Goal: Task Accomplishment & Management: Use online tool/utility

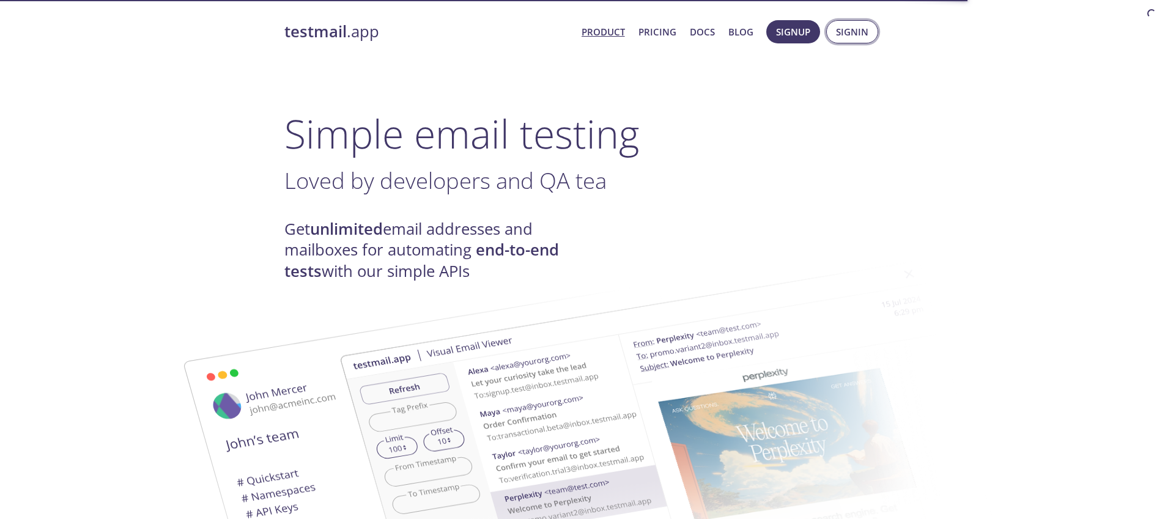
click at [861, 32] on span "Signin" at bounding box center [852, 32] width 32 height 16
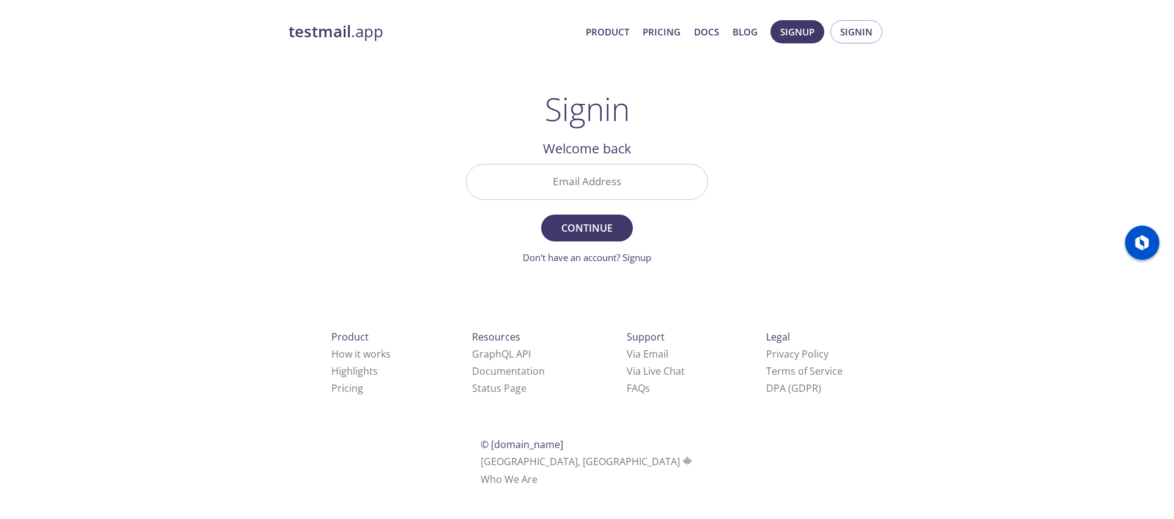
click at [637, 187] on input "Email Address" at bounding box center [587, 182] width 241 height 35
click at [270, 278] on div "testmail .app Product Pricing Docs Blog Signup Signin Signin Welcome back Email…" at bounding box center [587, 267] width 1174 height 510
click at [647, 185] on input "Email Address" at bounding box center [587, 182] width 241 height 35
paste input "[EMAIL_ADDRESS][DOMAIN_NAME]"
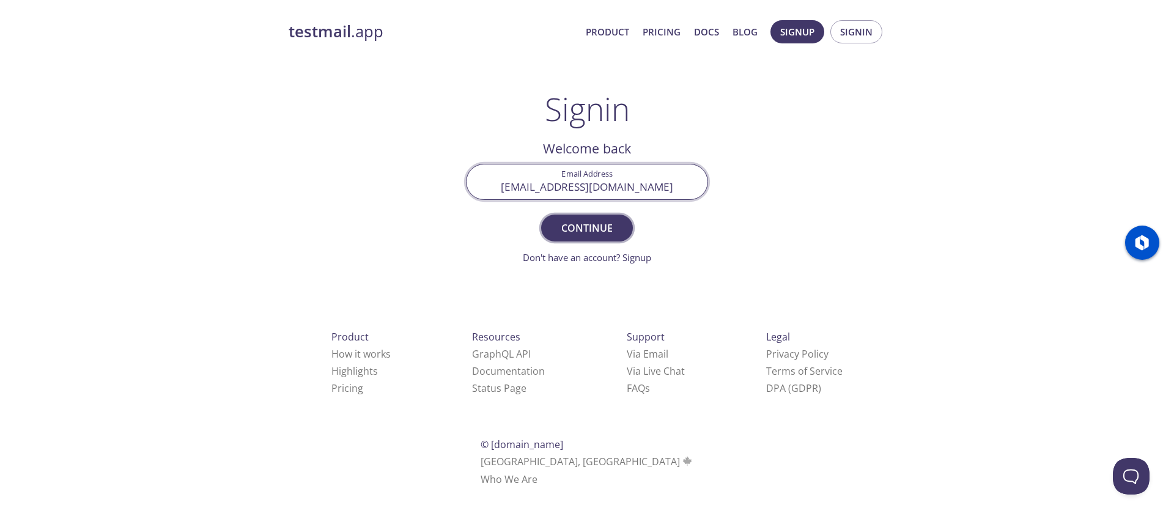
type input "[EMAIL_ADDRESS][DOMAIN_NAME]"
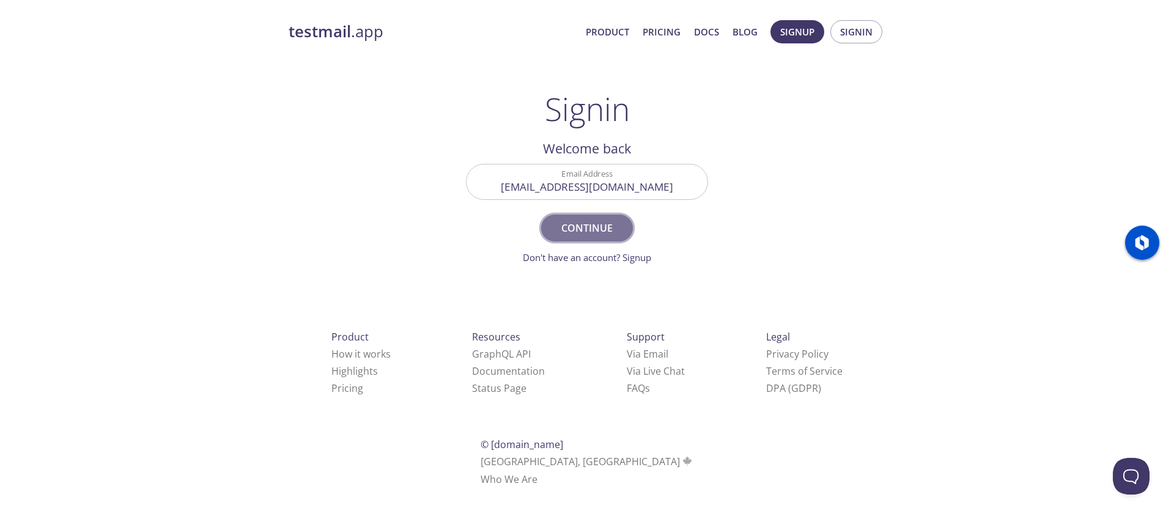
click at [590, 228] on span "Continue" at bounding box center [587, 228] width 65 height 17
click at [817, 84] on div "testmail .app Product Pricing Docs Blog Signup Signin Signin Unknown email - tr…" at bounding box center [587, 267] width 626 height 510
click at [356, 34] on link "testmail .app" at bounding box center [432, 31] width 287 height 21
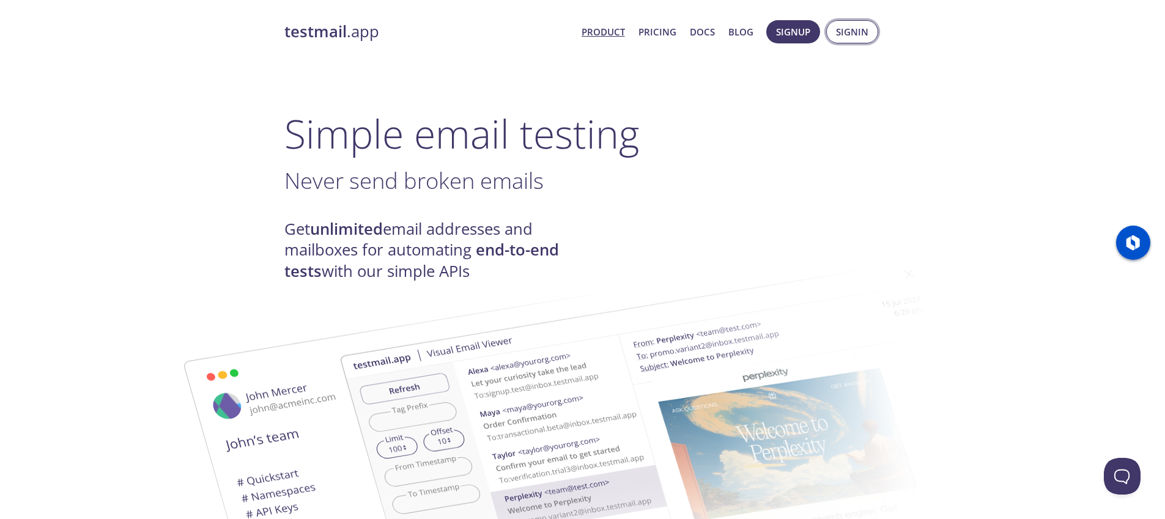
click at [837, 37] on span "Signin" at bounding box center [852, 32] width 32 height 16
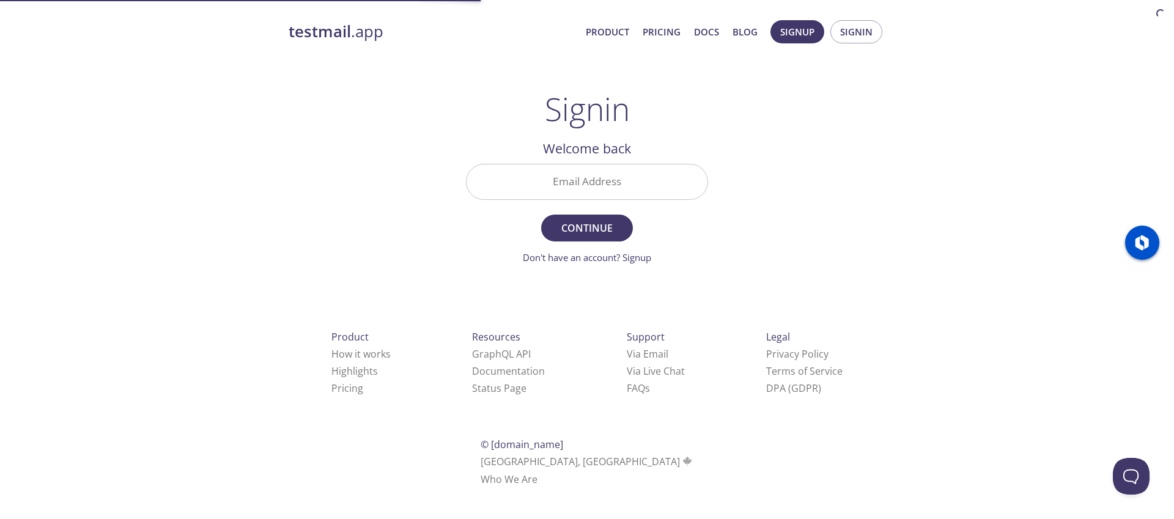
click at [635, 191] on input "Email Address" at bounding box center [587, 182] width 241 height 35
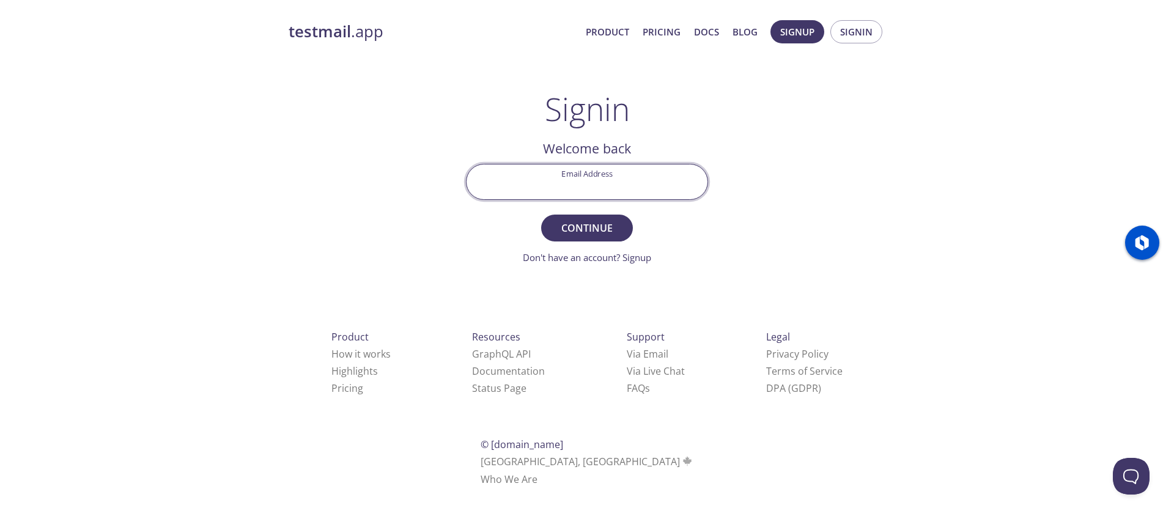
type input "[EMAIL_ADDRESS][DOMAIN_NAME]"
click at [600, 229] on span "Continue" at bounding box center [587, 228] width 65 height 17
click at [631, 192] on input "Signin Security Code" at bounding box center [587, 182] width 241 height 35
paste input "PFQB7BB"
type input "PFQB7BB"
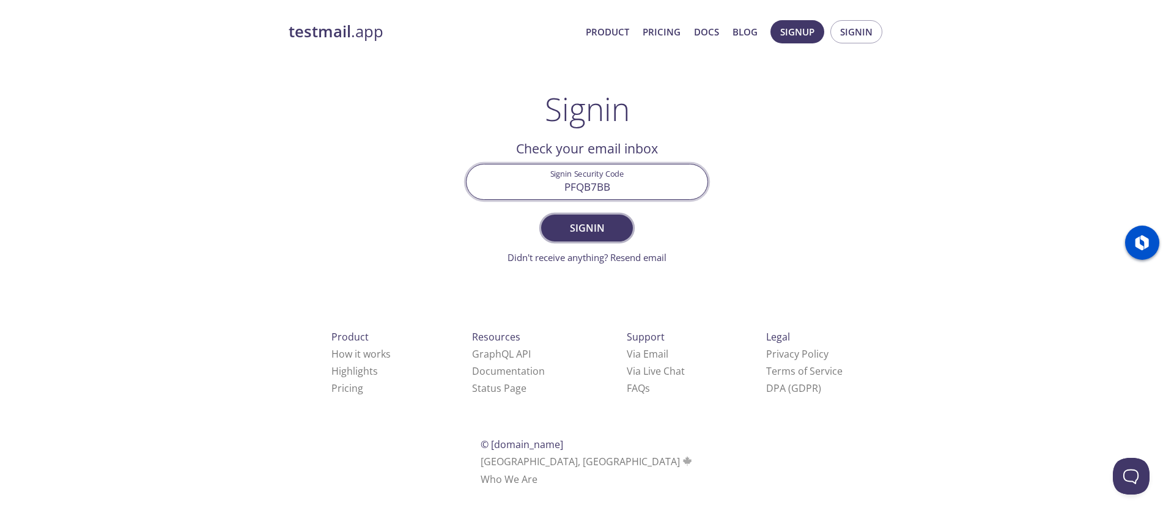
click at [602, 224] on span "Signin" at bounding box center [587, 228] width 65 height 17
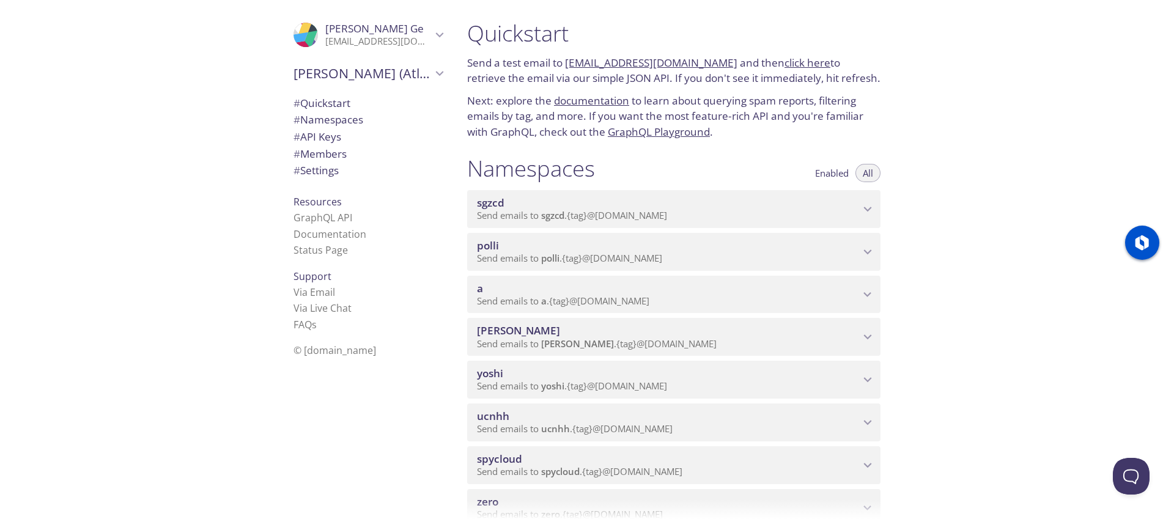
click at [973, 262] on div "Quickstart Send a test email to [EMAIL_ADDRESS][DOMAIN_NAME] and then click her…" at bounding box center [816, 259] width 717 height 519
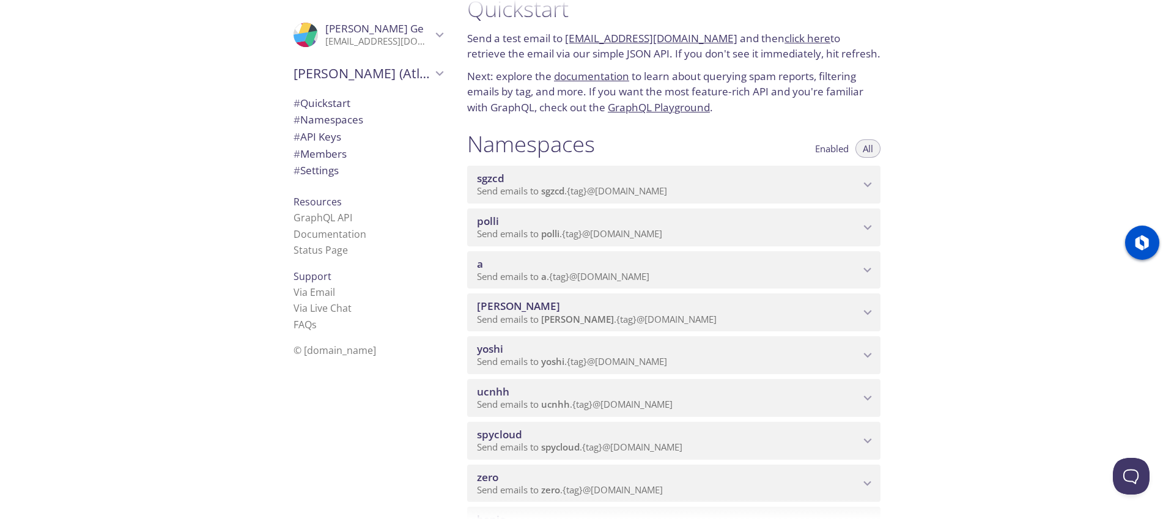
scroll to position [25, 0]
click at [870, 224] on icon "polli namespace" at bounding box center [868, 227] width 16 height 16
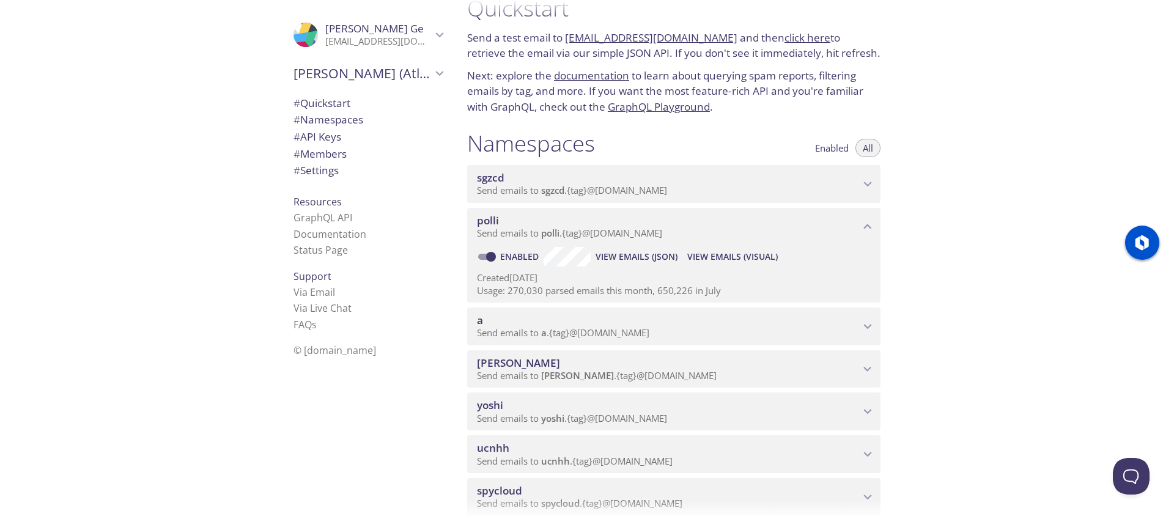
click at [623, 283] on p "Created [DATE]" at bounding box center [674, 278] width 394 height 13
click at [615, 229] on span "Send emails to polli . {tag} @[DOMAIN_NAME]" at bounding box center [569, 233] width 185 height 12
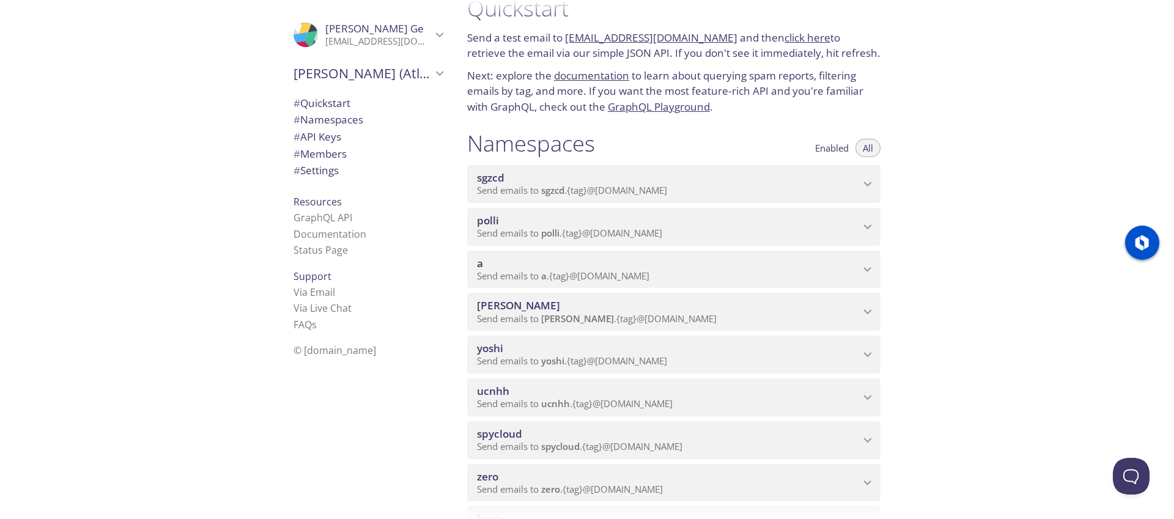
click at [614, 231] on span "Send emails to polli . {tag} @[DOMAIN_NAME]" at bounding box center [569, 233] width 185 height 12
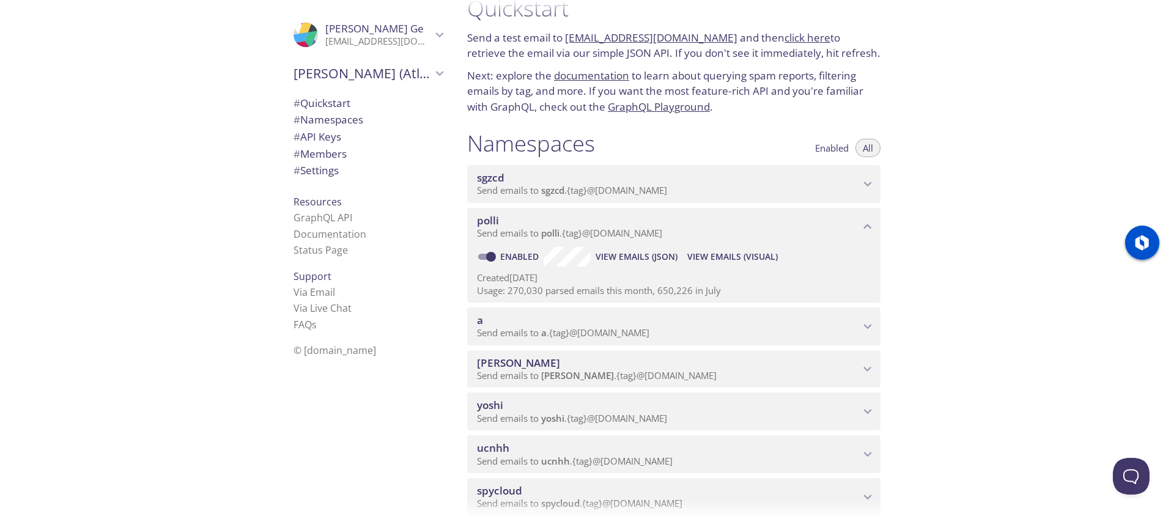
click at [735, 258] on span "View Emails (Visual)" at bounding box center [733, 257] width 91 height 15
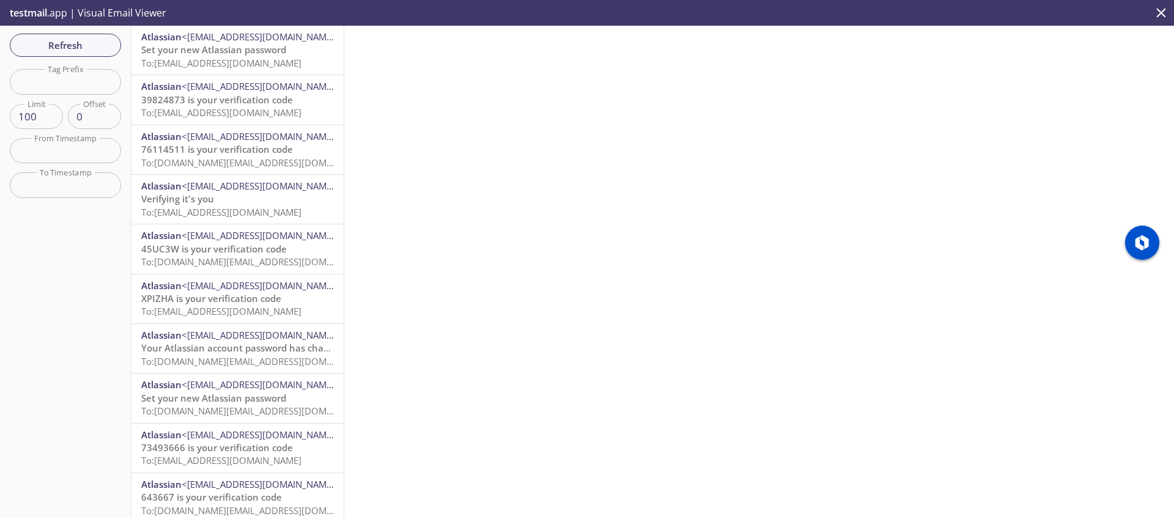
click at [539, 337] on div at bounding box center [759, 272] width 830 height 492
click at [76, 78] on input "text" at bounding box center [65, 81] width 111 height 25
paste input "polli.step-up-expiry-stg"
click at [97, 43] on span "Refresh" at bounding box center [66, 45] width 92 height 16
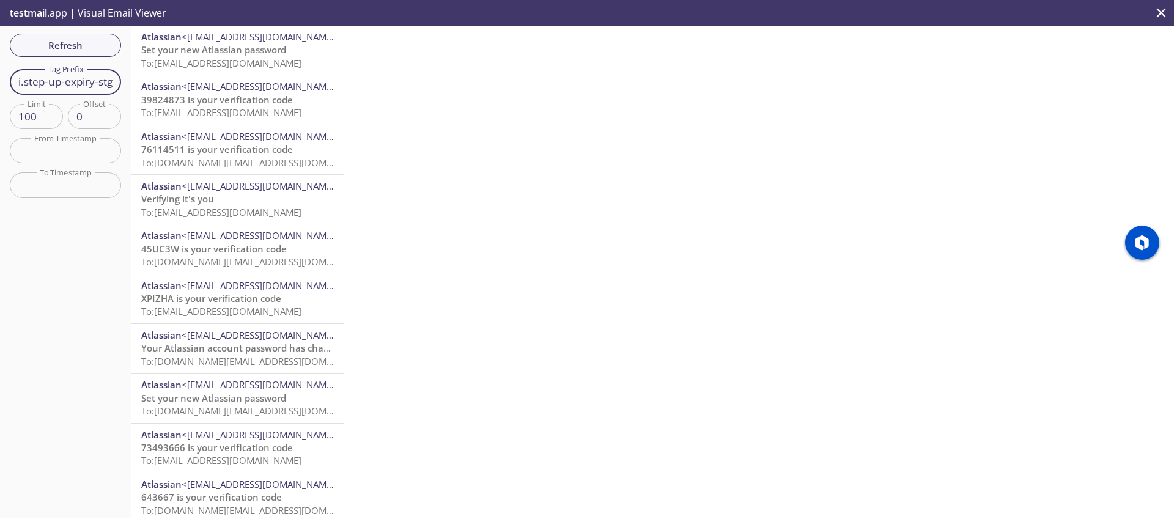
scroll to position [0, 0]
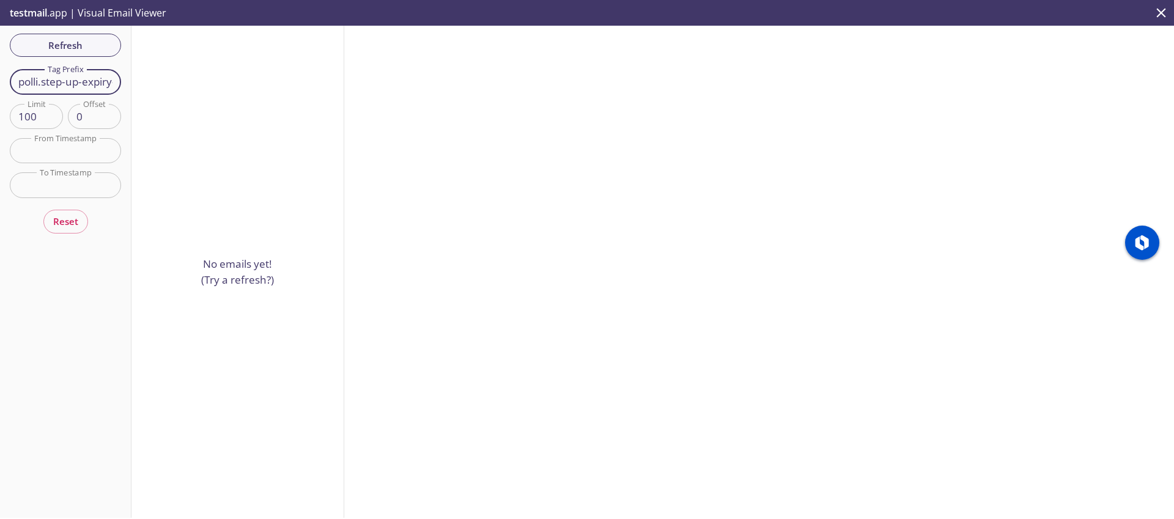
drag, startPoint x: 42, startPoint y: 80, endPoint x: 15, endPoint y: 78, distance: 27.6
click at [15, 78] on input "polli.step-up-expiry-stg" at bounding box center [65, 81] width 111 height 25
type input "step-up-expiry-stg"
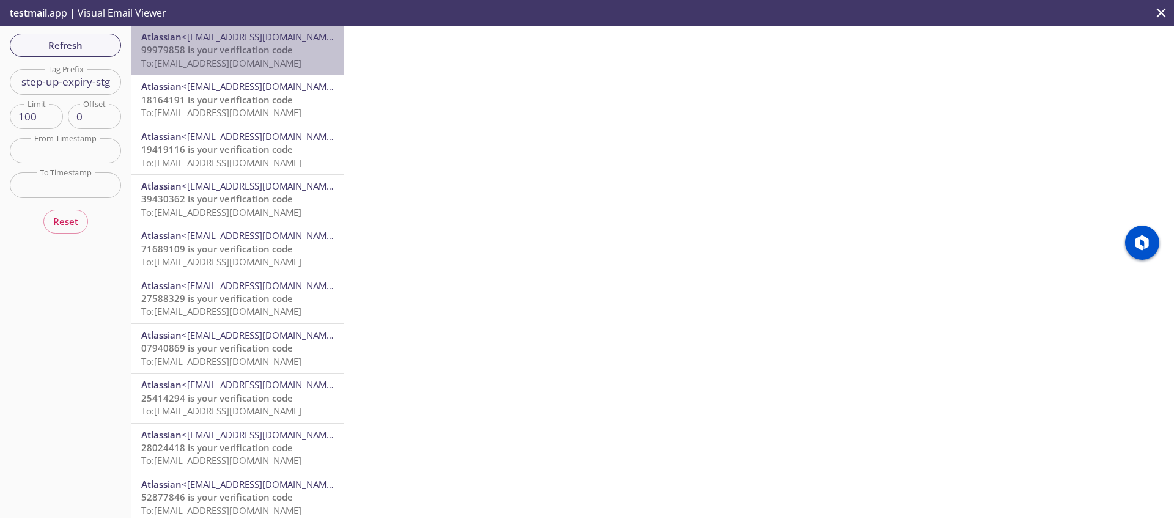
click at [270, 70] on div "Atlassian <[EMAIL_ADDRESS][DOMAIN_NAME]> 99979858 is your verification code To:…" at bounding box center [238, 50] width 212 height 49
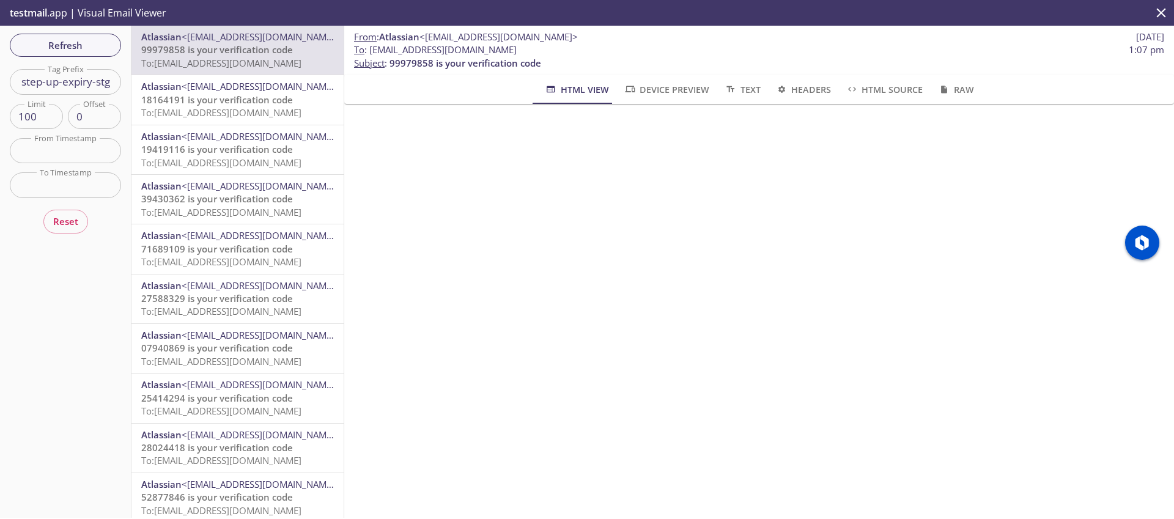
click at [302, 118] on span "To: [EMAIL_ADDRESS][DOMAIN_NAME]" at bounding box center [221, 112] width 160 height 12
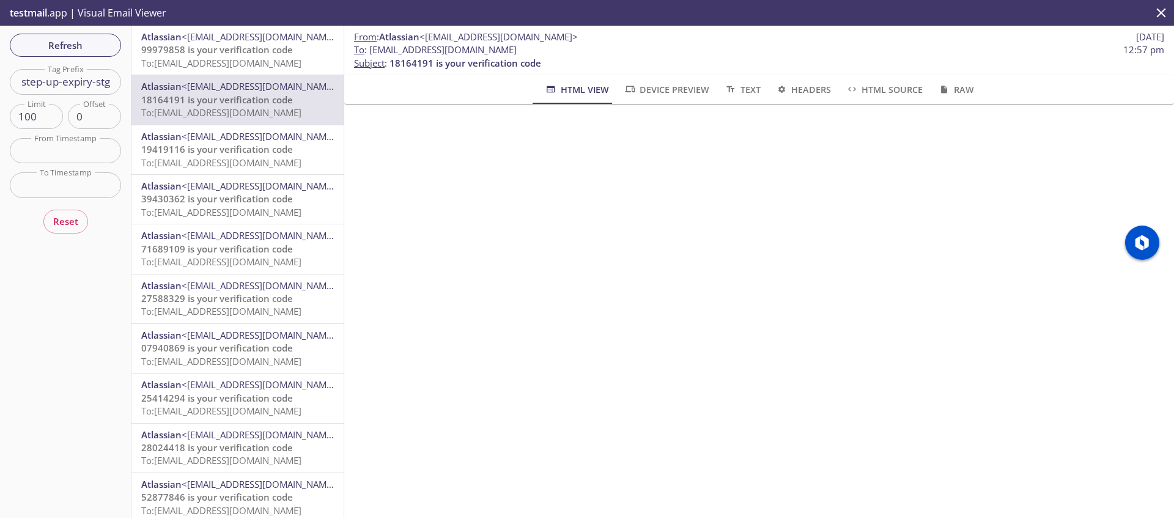
click at [256, 152] on span "19419116 is your verification code" at bounding box center [217, 149] width 152 height 12
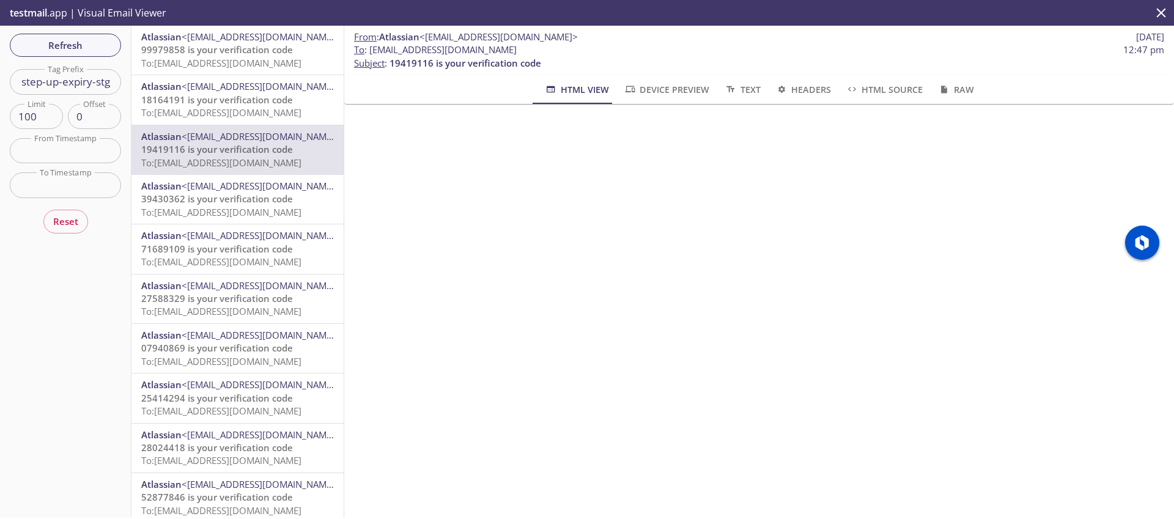
click at [246, 202] on span "39430362 is your verification code" at bounding box center [217, 199] width 152 height 12
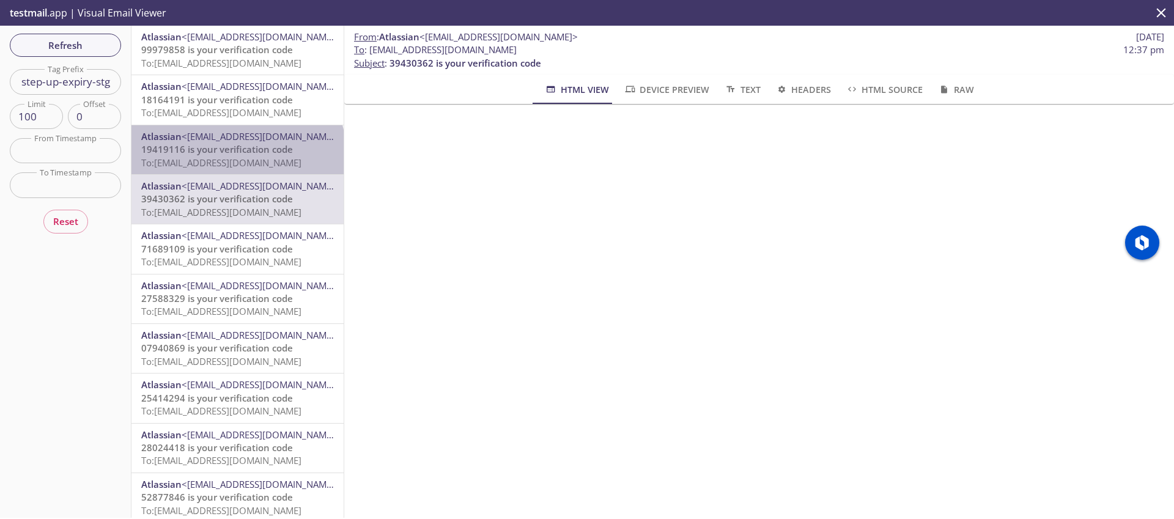
click at [237, 153] on span "19419116 is your verification code" at bounding box center [217, 149] width 152 height 12
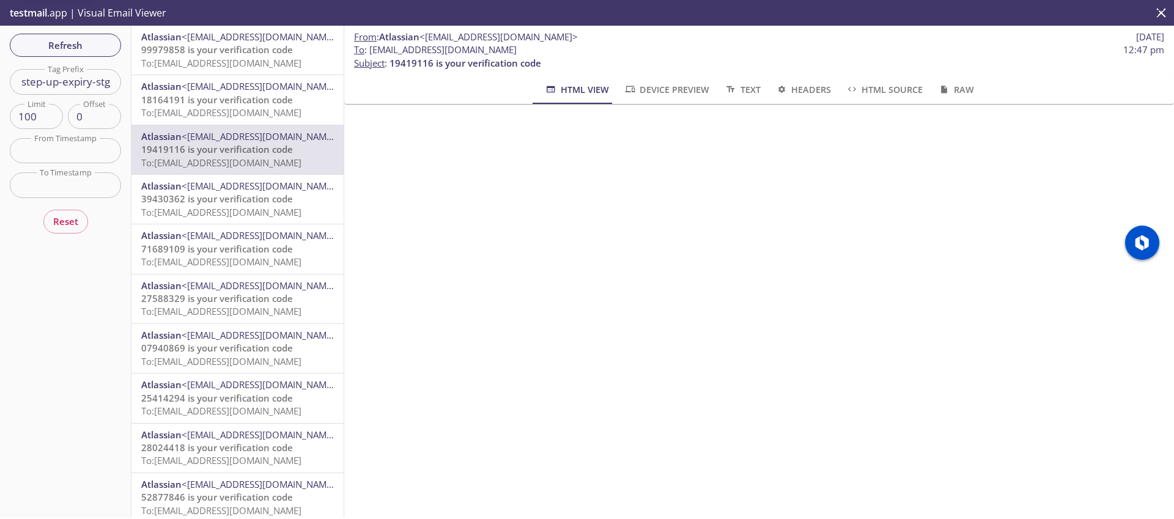
click at [258, 115] on span "To: [EMAIL_ADDRESS][DOMAIN_NAME]" at bounding box center [221, 112] width 160 height 12
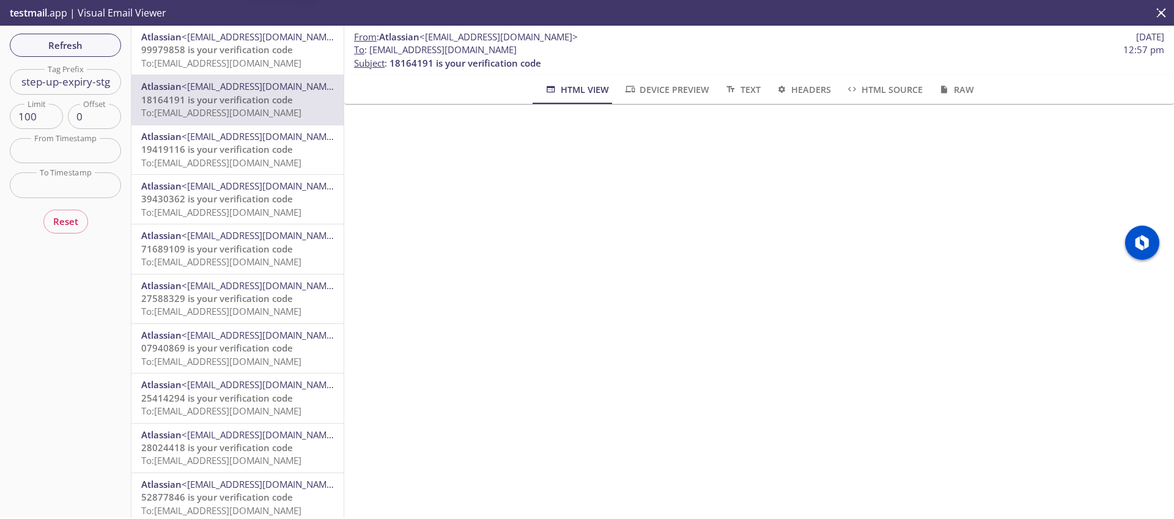
click at [299, 54] on p "99979858 is your verification code To: [EMAIL_ADDRESS][DOMAIN_NAME]" at bounding box center [237, 56] width 193 height 26
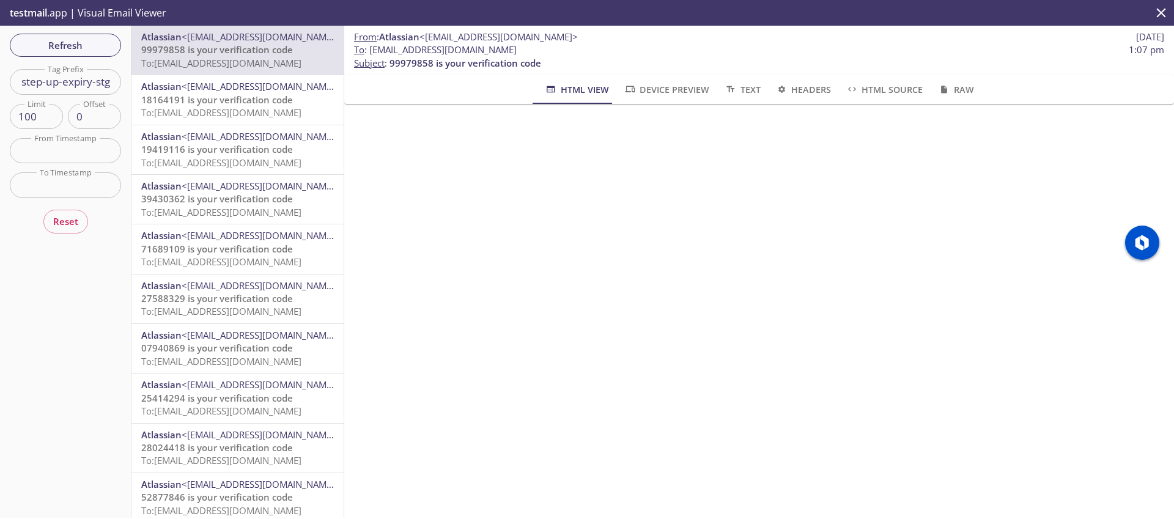
click at [202, 69] on p "99979858 is your verification code To: [EMAIL_ADDRESS][DOMAIN_NAME]" at bounding box center [237, 56] width 193 height 26
click at [108, 57] on div "Refresh Filters Tag Prefix step-up-expiry-stg Tag Prefix Limit 100 Limit Offset…" at bounding box center [66, 272] width 132 height 492
click at [108, 53] on button "Refresh" at bounding box center [65, 45] width 111 height 23
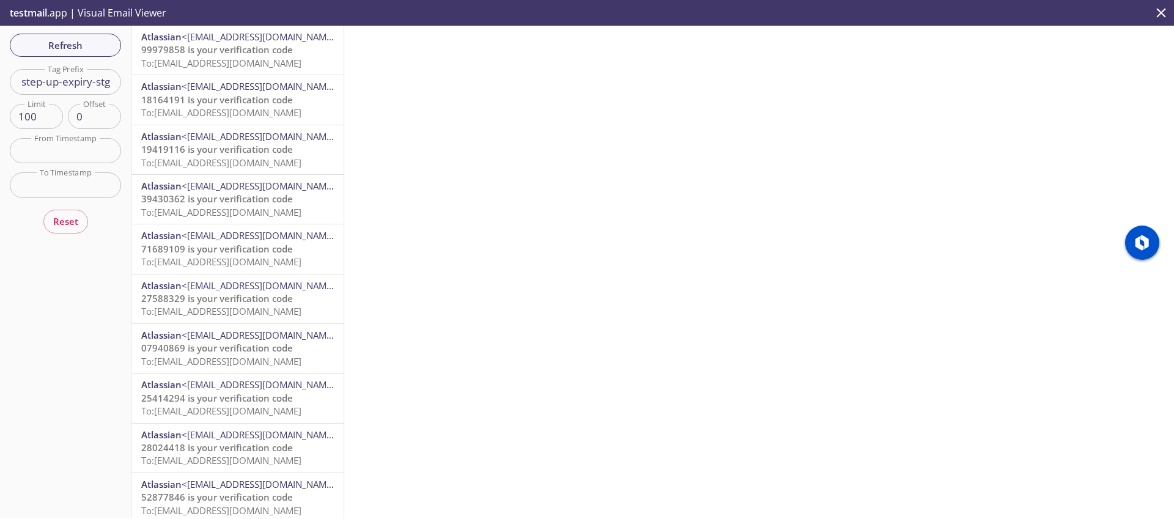
click at [289, 59] on span "To: [EMAIL_ADDRESS][DOMAIN_NAME]" at bounding box center [221, 63] width 160 height 12
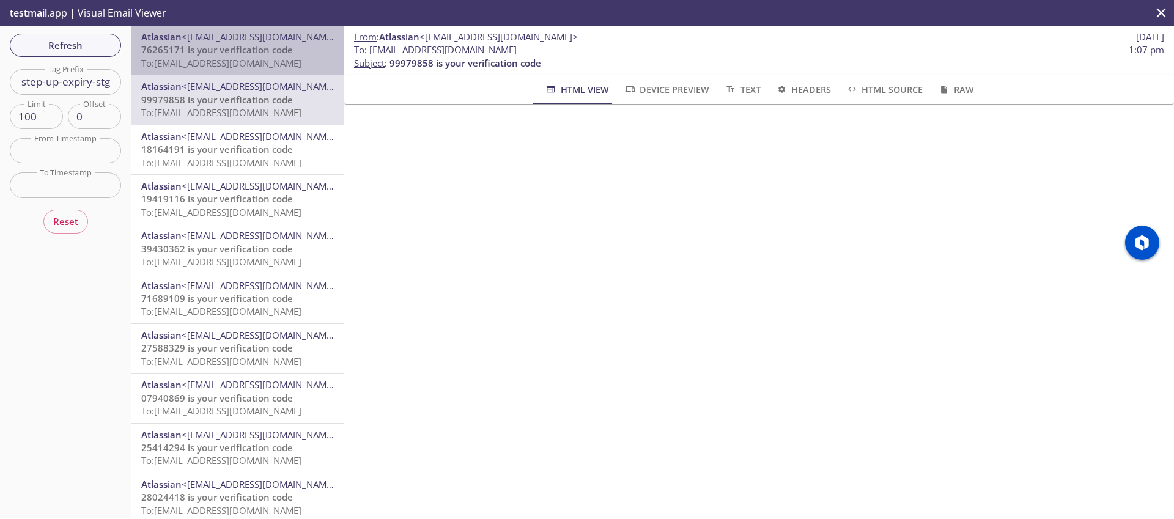
click at [280, 67] on span "To: [EMAIL_ADDRESS][DOMAIN_NAME]" at bounding box center [221, 63] width 160 height 12
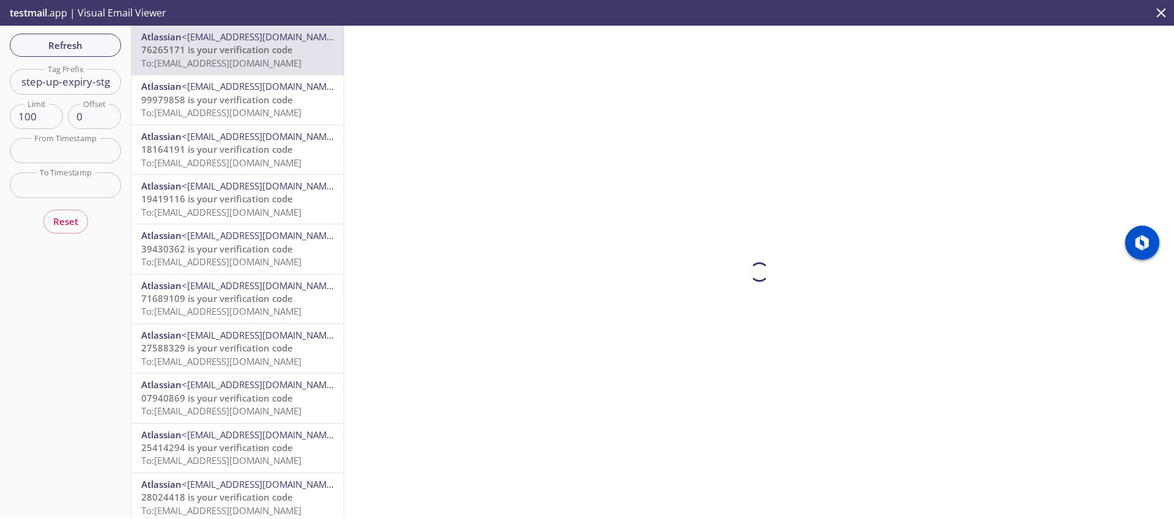
click at [83, 46] on span "Refresh" at bounding box center [66, 45] width 92 height 16
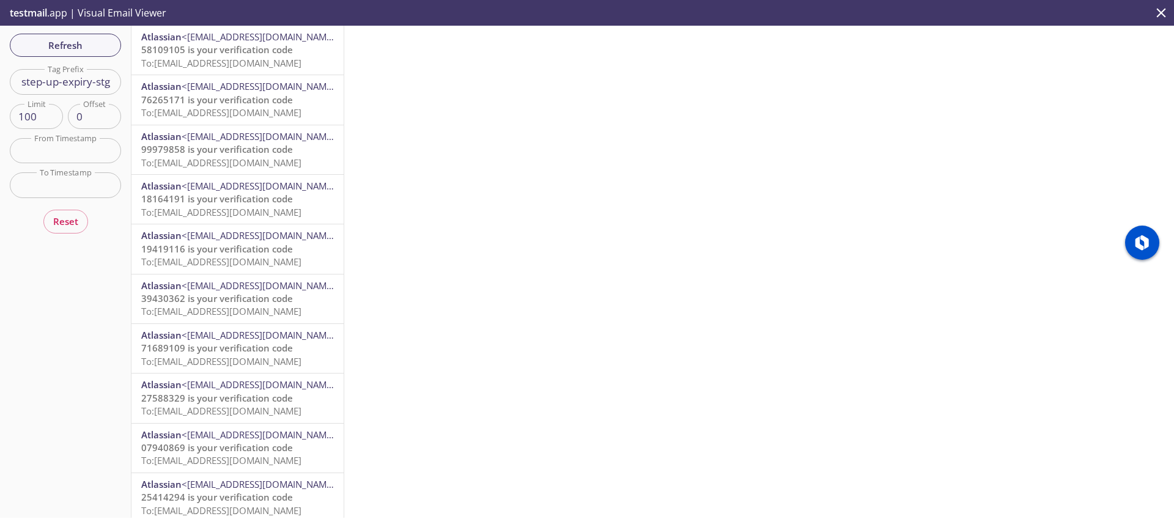
click at [261, 67] on span "To: [EMAIL_ADDRESS][DOMAIN_NAME]" at bounding box center [221, 63] width 160 height 12
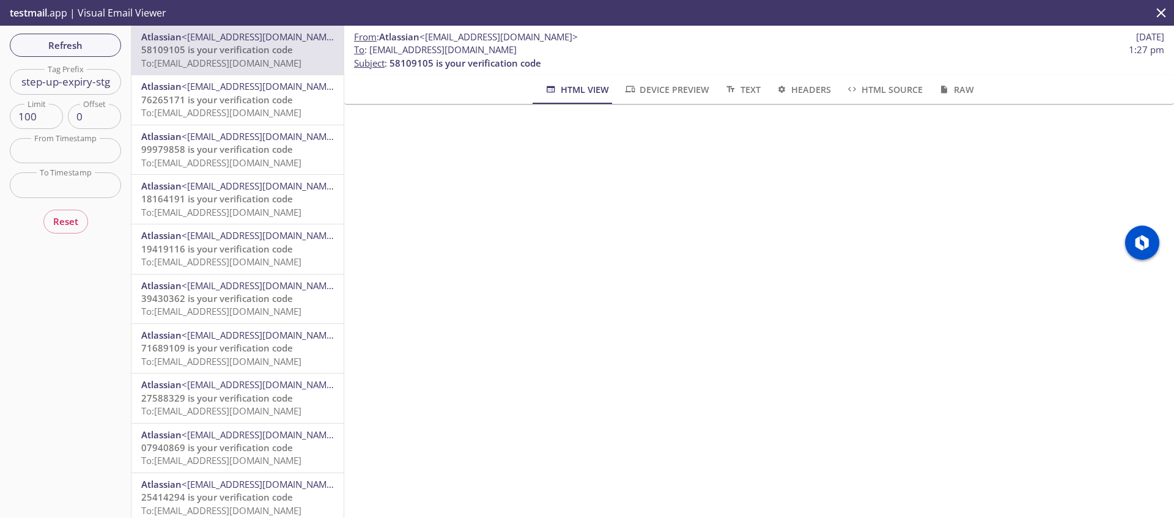
click at [266, 118] on span "To: [EMAIL_ADDRESS][DOMAIN_NAME]" at bounding box center [221, 112] width 160 height 12
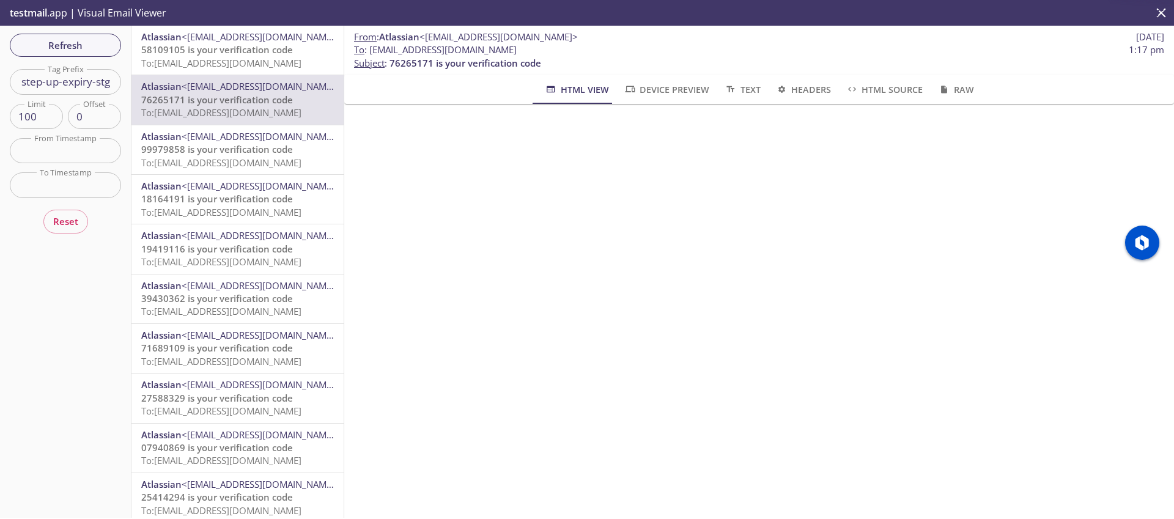
click at [262, 149] on span "99979858 is your verification code" at bounding box center [217, 149] width 152 height 12
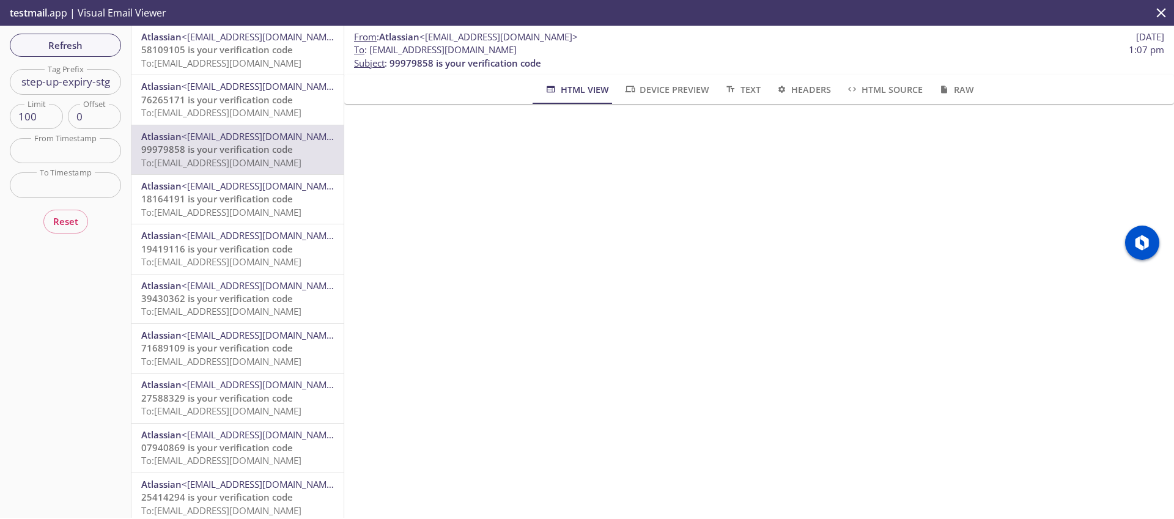
click at [253, 125] on div "Atlassian <[EMAIL_ADDRESS][DOMAIN_NAME]> 99979858 is your verification code To:…" at bounding box center [238, 149] width 212 height 49
click at [243, 80] on span "<[EMAIL_ADDRESS][DOMAIN_NAME]>" at bounding box center [261, 86] width 158 height 12
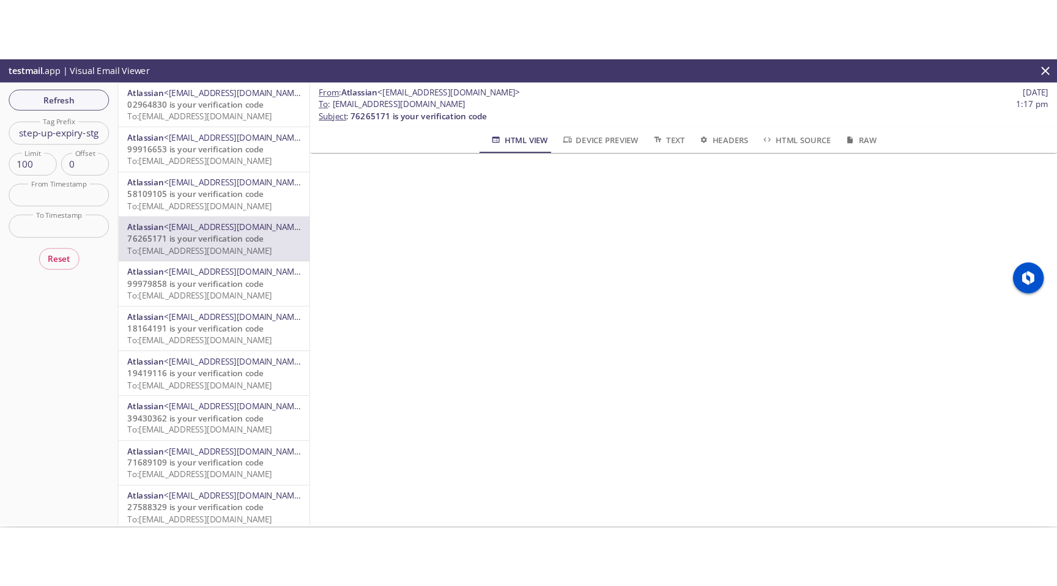
scroll to position [2, 0]
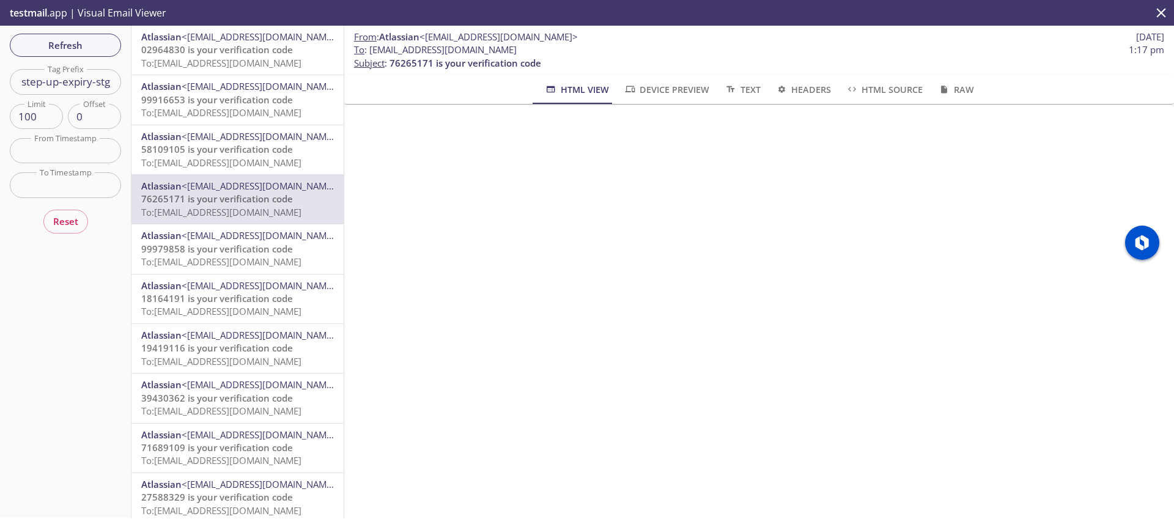
click at [287, 59] on span "To: [EMAIL_ADDRESS][DOMAIN_NAME]" at bounding box center [221, 63] width 160 height 12
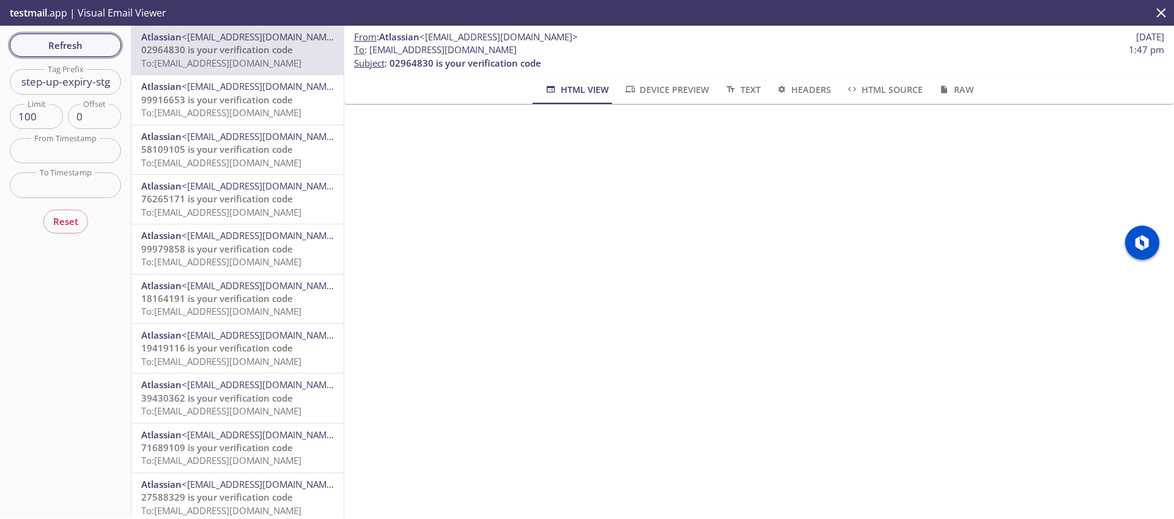
click at [115, 48] on button "Refresh" at bounding box center [65, 45] width 111 height 23
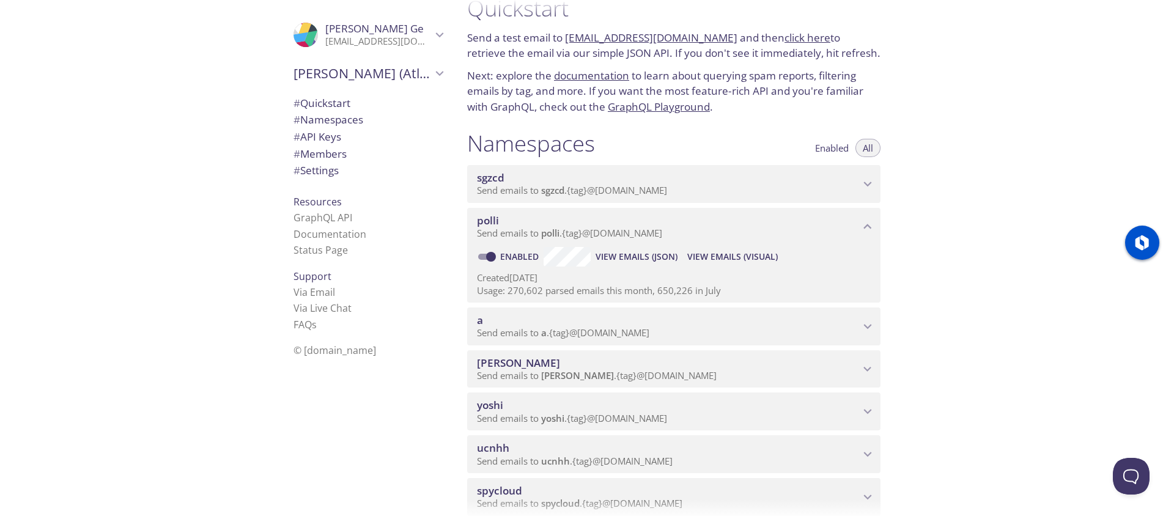
click at [729, 257] on span "View Emails (Visual)" at bounding box center [733, 257] width 91 height 15
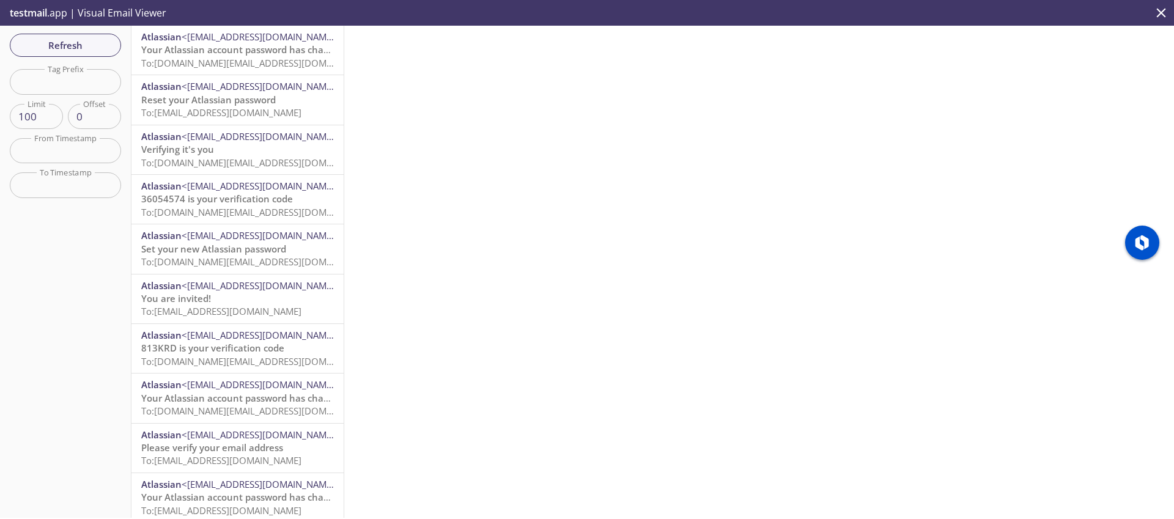
click at [79, 76] on input "text" at bounding box center [65, 81] width 111 height 25
paste input "step-up-expiry-stg"
type input "step-up-expiry-stg"
click at [94, 42] on span "Refresh" at bounding box center [66, 45] width 92 height 16
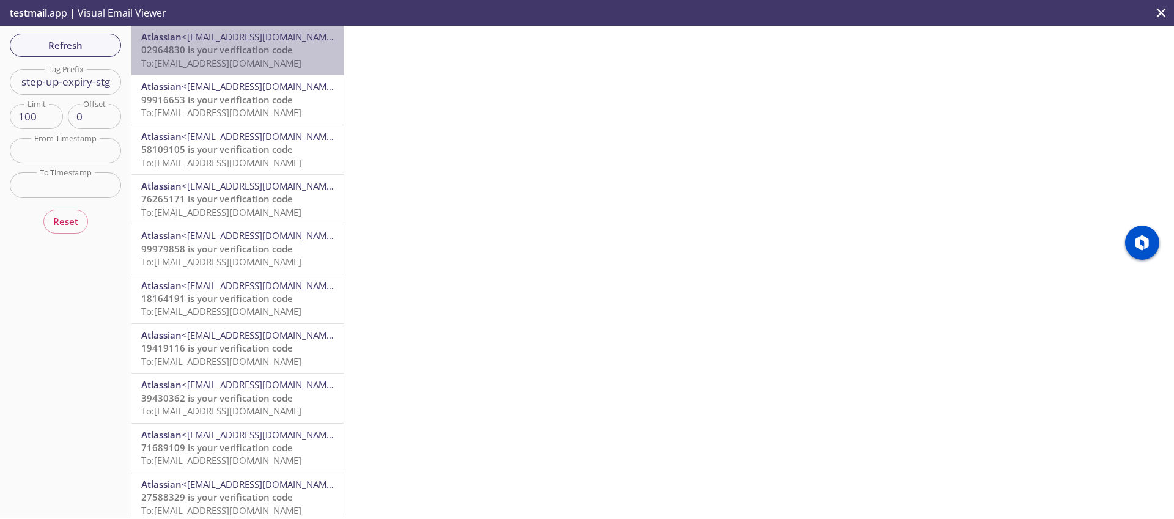
click at [241, 62] on span "To: [EMAIL_ADDRESS][DOMAIN_NAME]" at bounding box center [221, 63] width 160 height 12
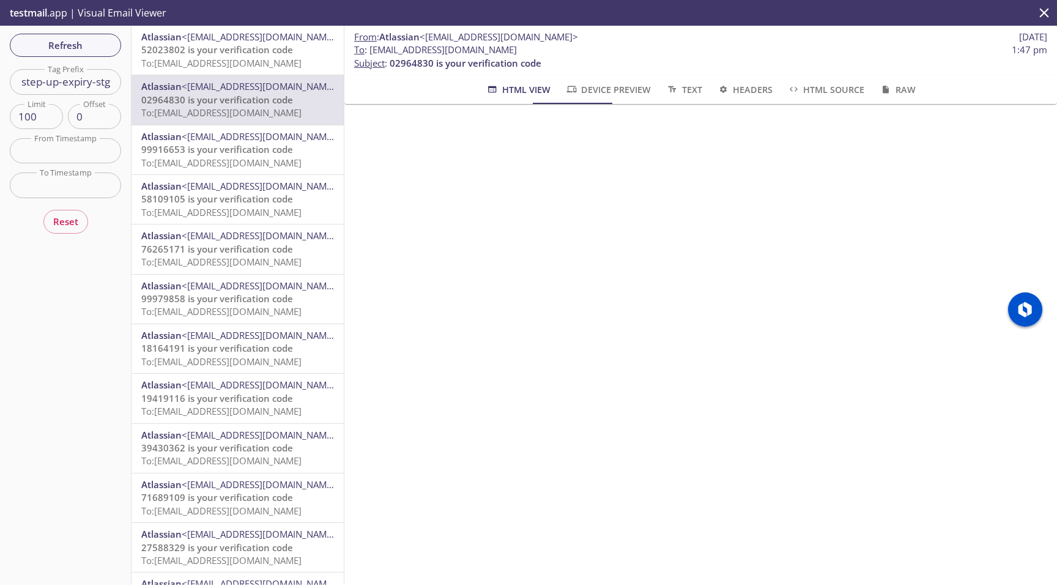
scroll to position [25, 0]
